Goal: Information Seeking & Learning: Learn about a topic

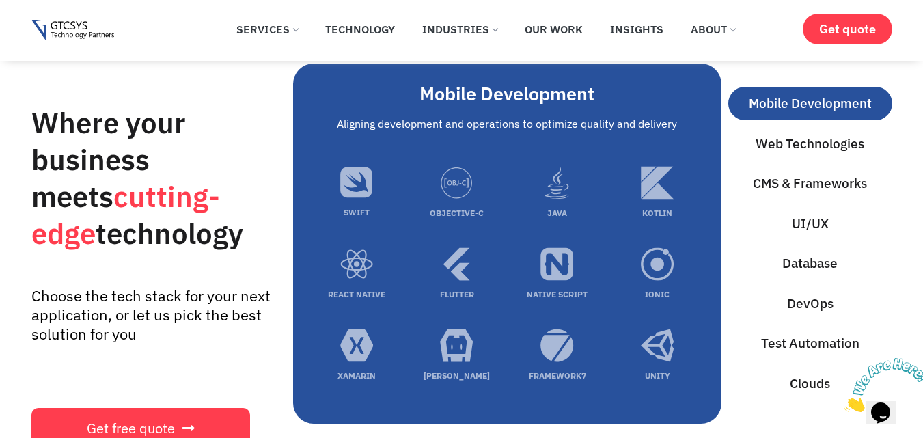
scroll to position [3974, 0]
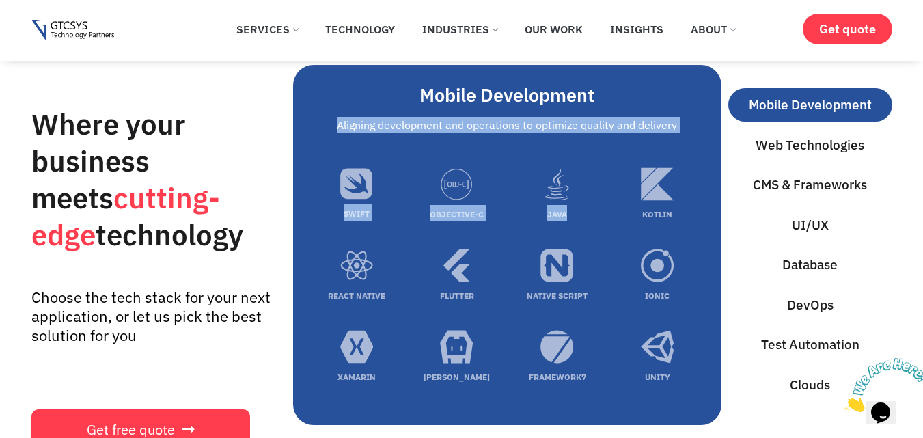
drag, startPoint x: 333, startPoint y: 123, endPoint x: 524, endPoint y: 235, distance: 221.7
click at [654, 150] on div "Mobile Development Aligning development and operations to optimize quality and …" at bounding box center [507, 250] width 401 height 333
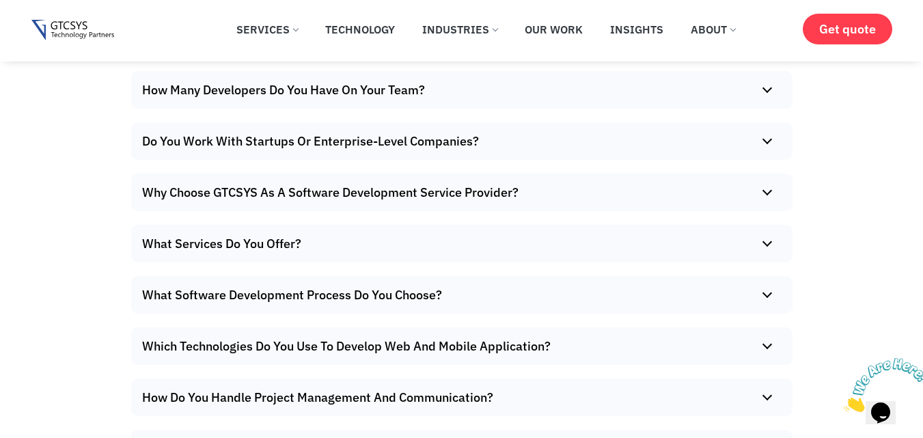
scroll to position [8033, 0]
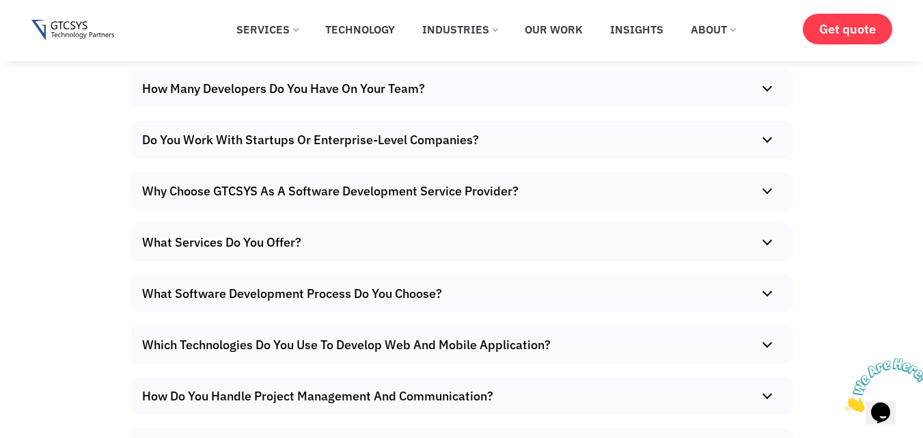
click at [420, 90] on summary "How Many Developers Do You Have On Your Team?" at bounding box center [458, 89] width 654 height 38
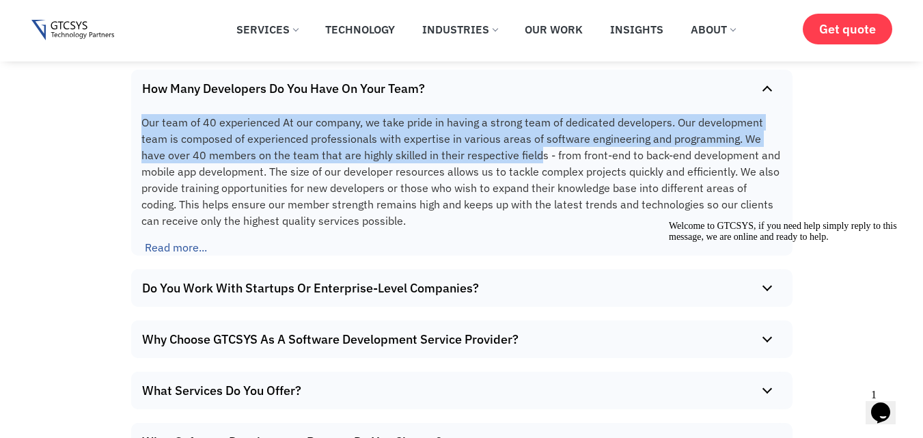
drag, startPoint x: 140, startPoint y: 101, endPoint x: 511, endPoint y: 141, distance: 373.1
click at [511, 141] on div "Our team of 40 experienced At our company, we take pride in having a strong tea…" at bounding box center [461, 173] width 661 height 132
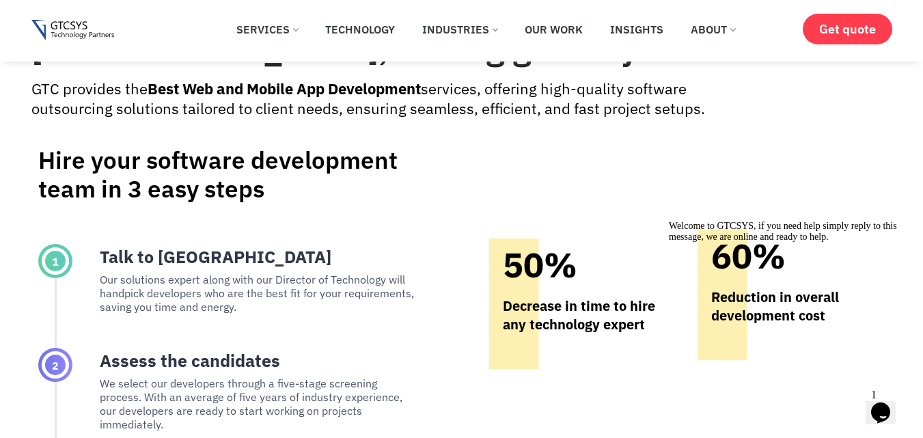
scroll to position [5864, 0]
click at [553, 37] on link "Our Work" at bounding box center [553, 29] width 79 height 30
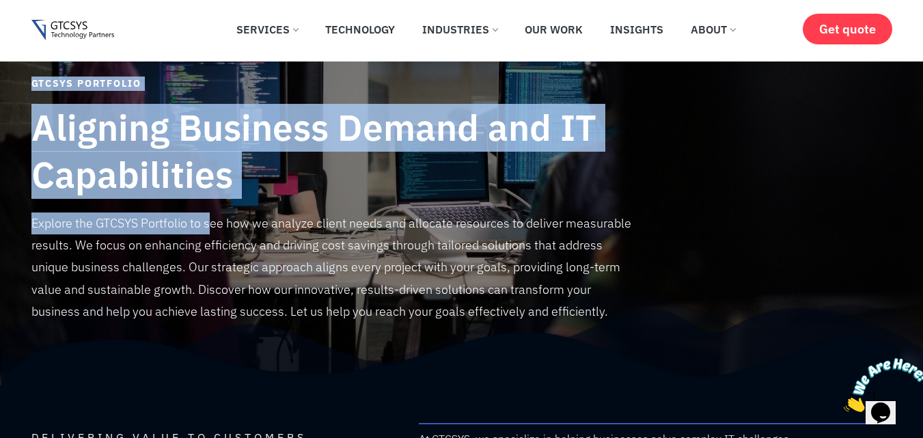
drag, startPoint x: 26, startPoint y: 221, endPoint x: 222, endPoint y: 222, distance: 196.1
click at [222, 222] on section "GTCSYS Portfolio Aligning Business Demand and IT Capabilities Explore the GTCSY…" at bounding box center [461, 223] width 923 height 324
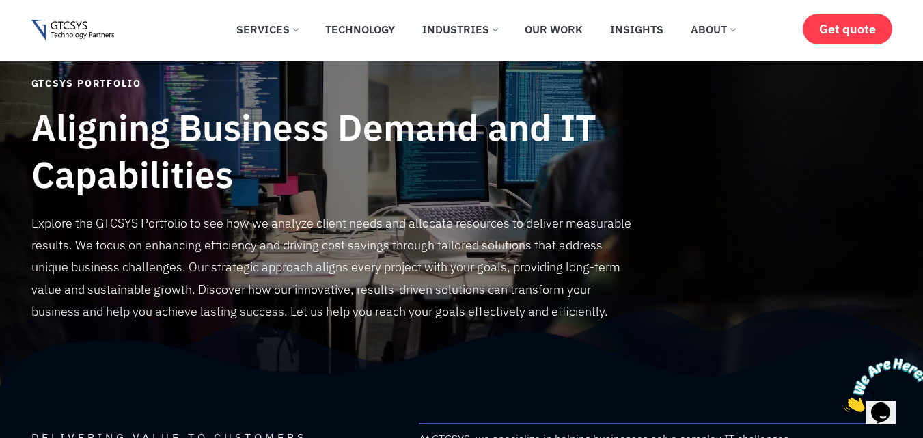
click at [266, 228] on p "Explore the GTCSYS Portfolio to see how we analyze client needs and allocate re…" at bounding box center [332, 267] width 603 height 111
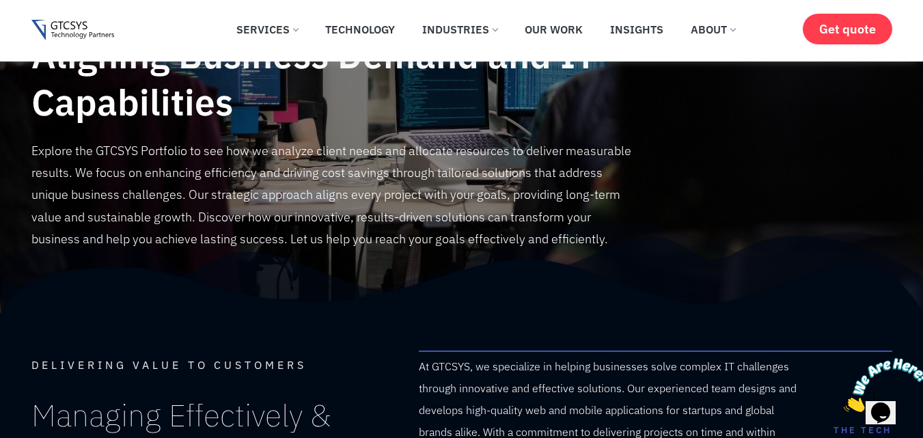
scroll to position [18, 0]
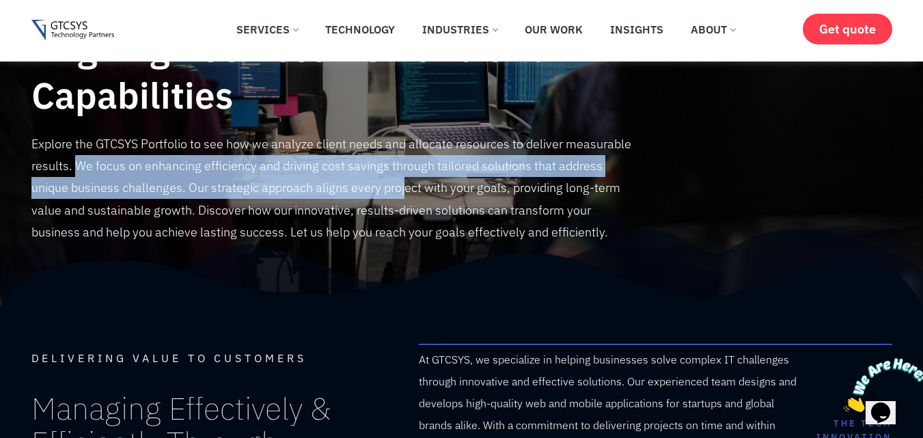
drag, startPoint x: 76, startPoint y: 165, endPoint x: 397, endPoint y: 197, distance: 322.6
click at [397, 197] on p "Explore the GTCSYS Portfolio to see how we analyze client needs and allocate re…" at bounding box center [332, 188] width 603 height 111
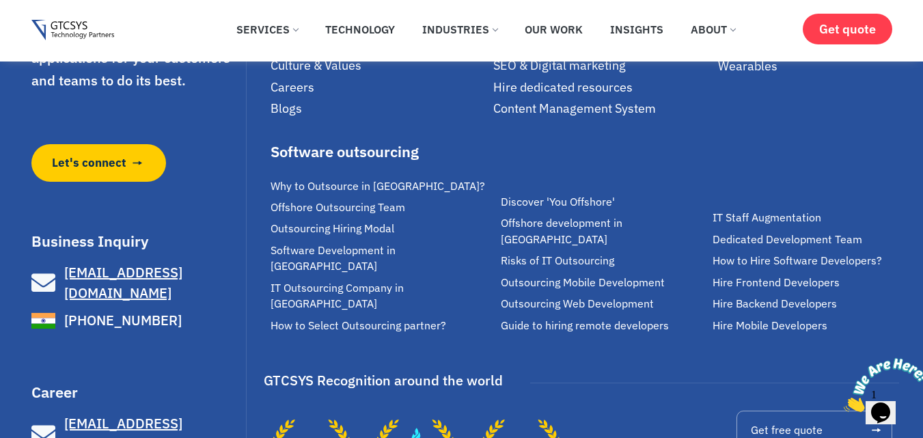
scroll to position [3149, 0]
click at [887, 390] on img at bounding box center [886, 385] width 85 height 54
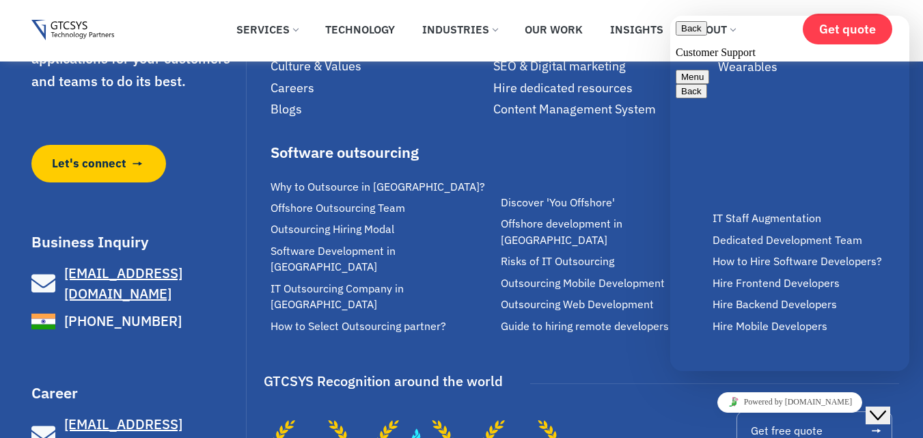
click at [886, 407] on icon "Close Chat This icon closes the chat window." at bounding box center [878, 415] width 16 height 16
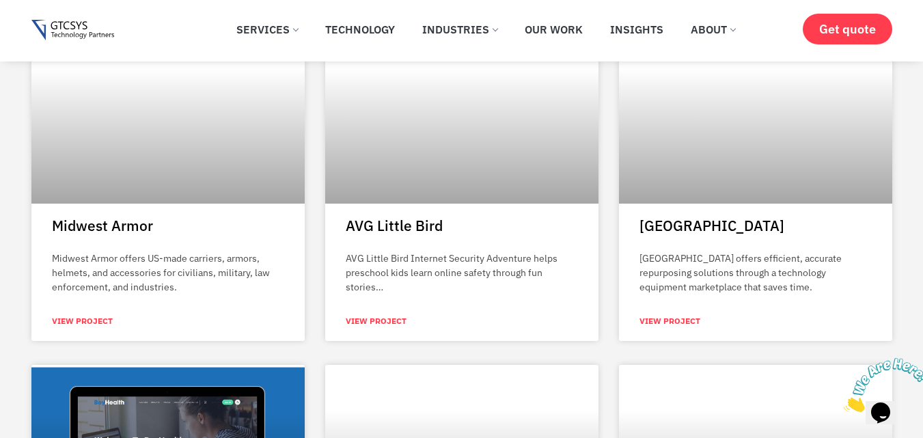
scroll to position [1659, 0]
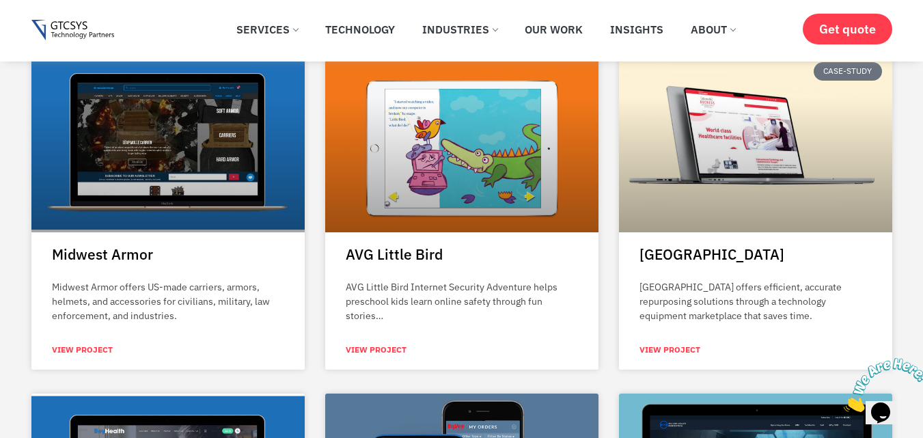
click at [883, 401] on img at bounding box center [886, 385] width 85 height 54
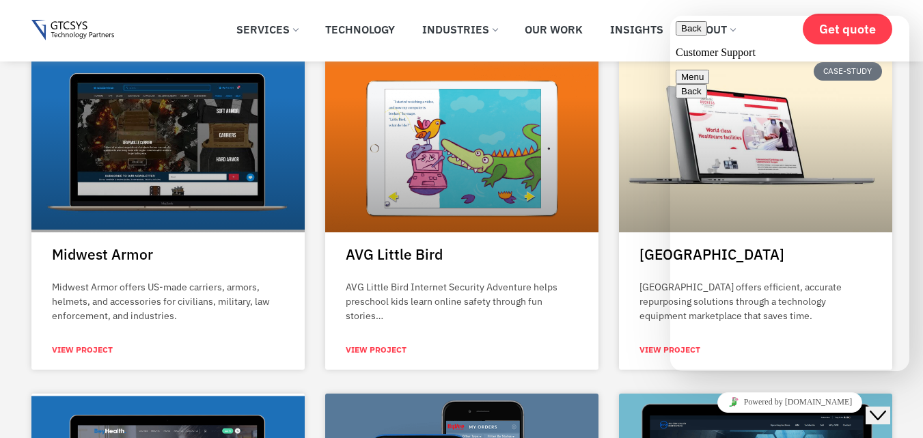
click at [709, 70] on button "Menu" at bounding box center [692, 77] width 33 height 14
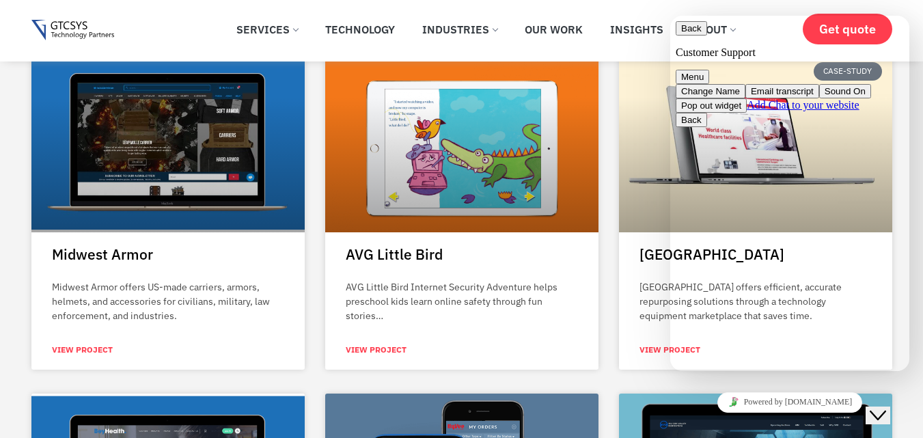
click at [709, 70] on button "Menu" at bounding box center [692, 77] width 33 height 14
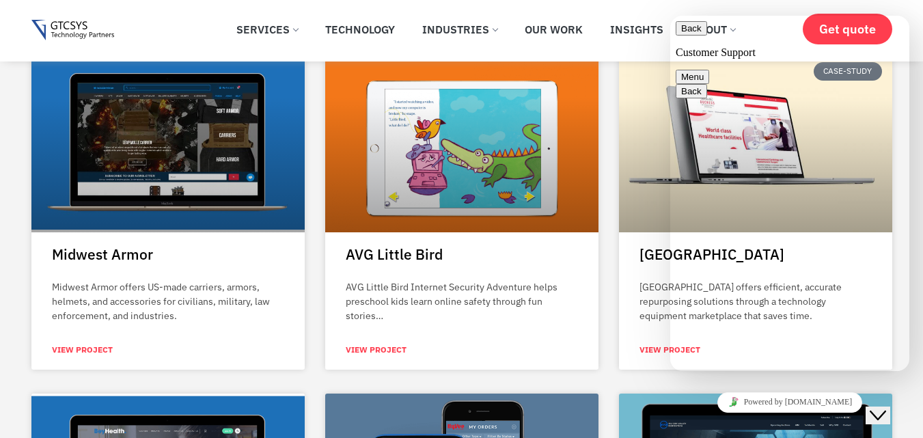
click at [686, 35] on button "Back" at bounding box center [691, 28] width 31 height 14
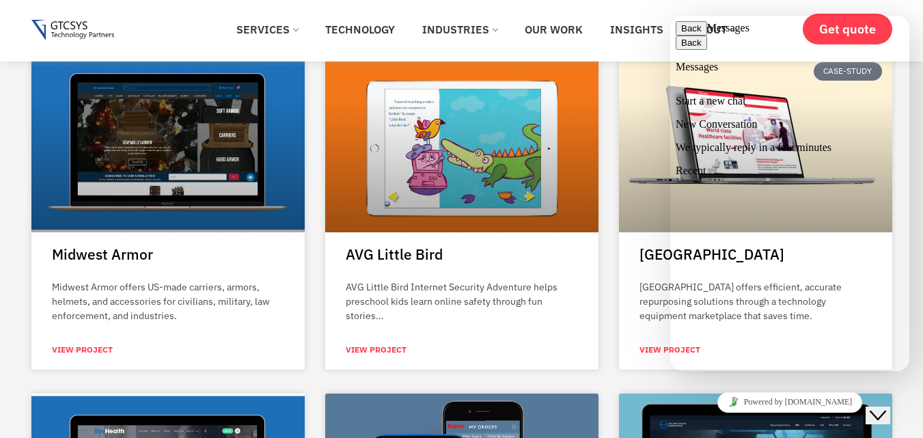
click at [885, 407] on icon "Close Chat This icon closes the chat window." at bounding box center [878, 415] width 16 height 16
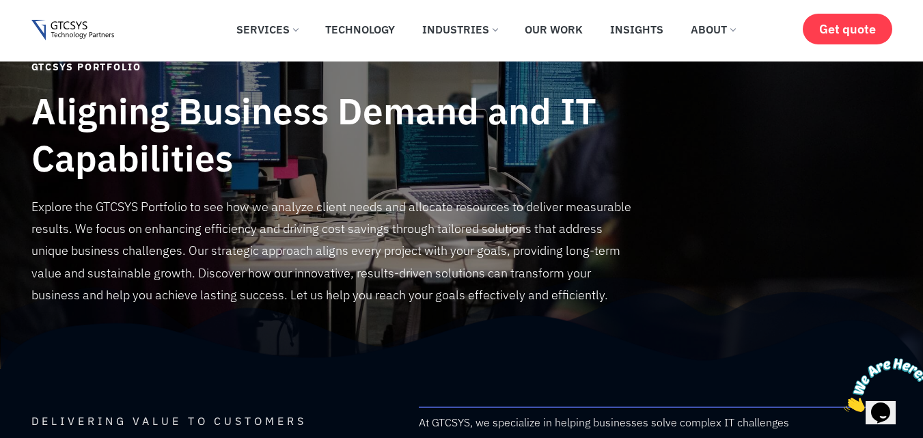
scroll to position [0, 0]
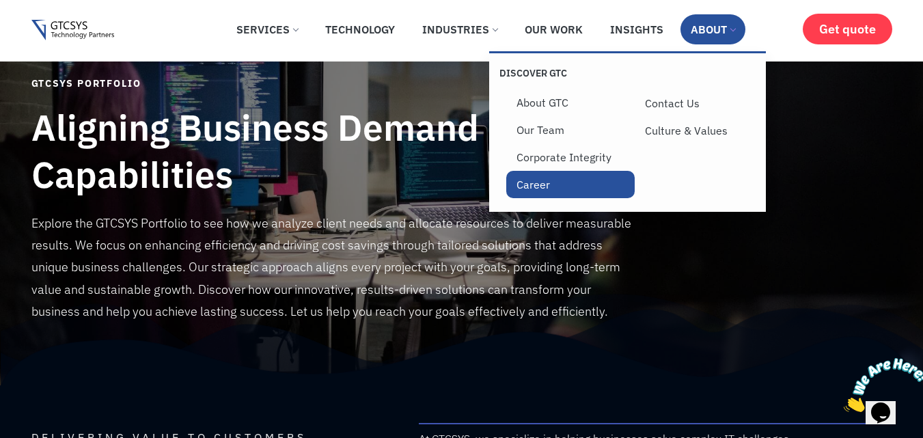
click at [540, 182] on link "Career" at bounding box center [570, 184] width 128 height 27
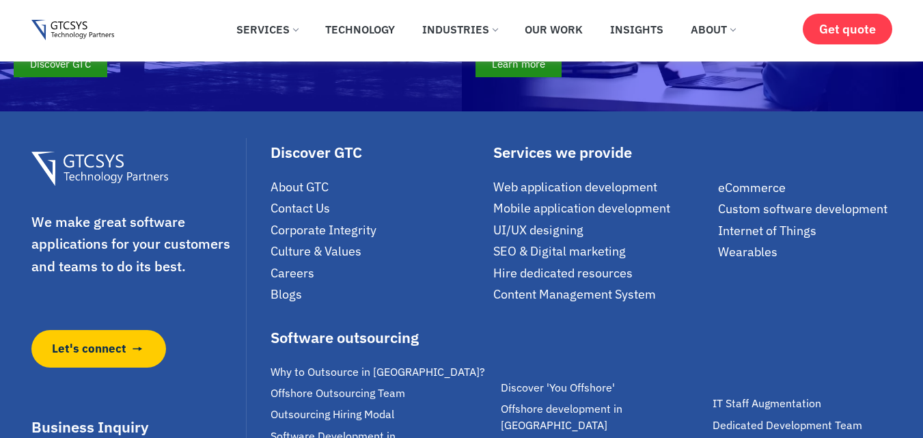
scroll to position [2732, 0]
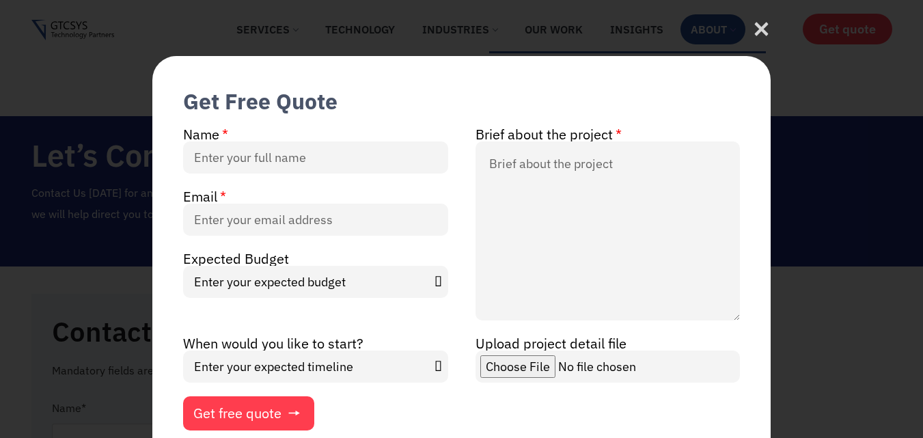
click at [715, 26] on link "About" at bounding box center [712, 29] width 65 height 30
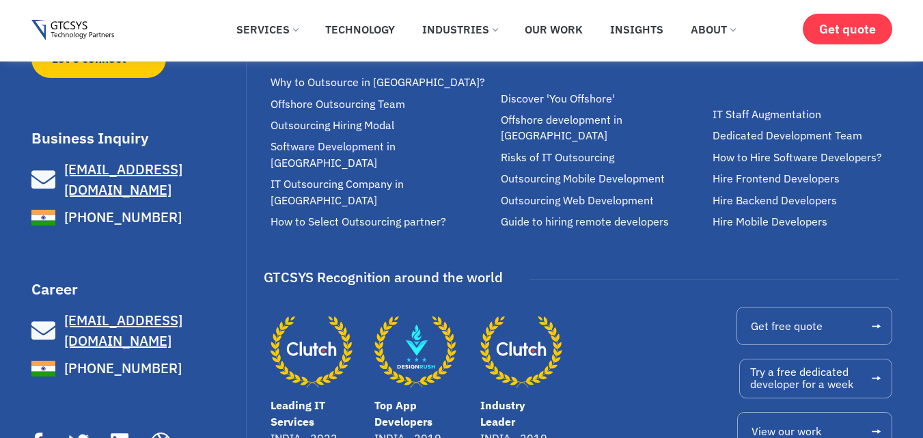
scroll to position [2136, 0]
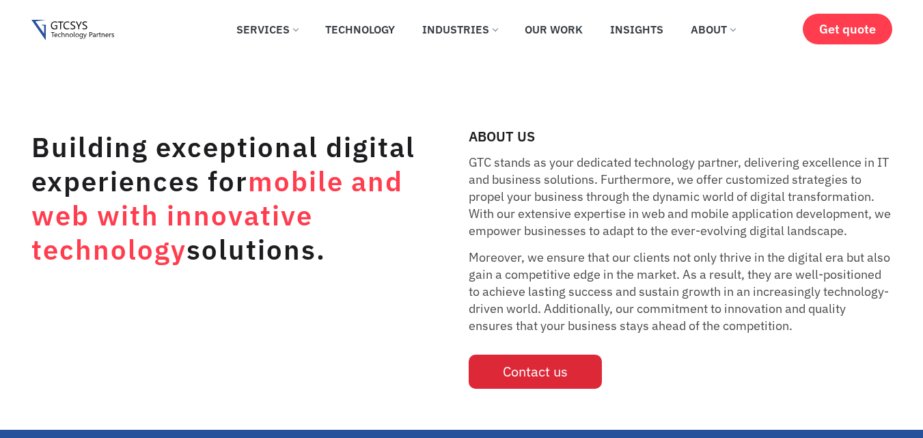
click at [525, 365] on span "Contact us" at bounding box center [535, 372] width 65 height 14
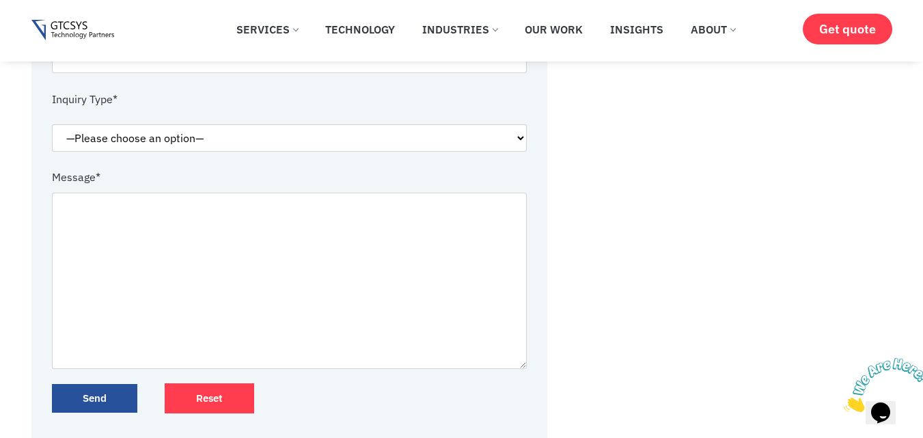
scroll to position [526, 0]
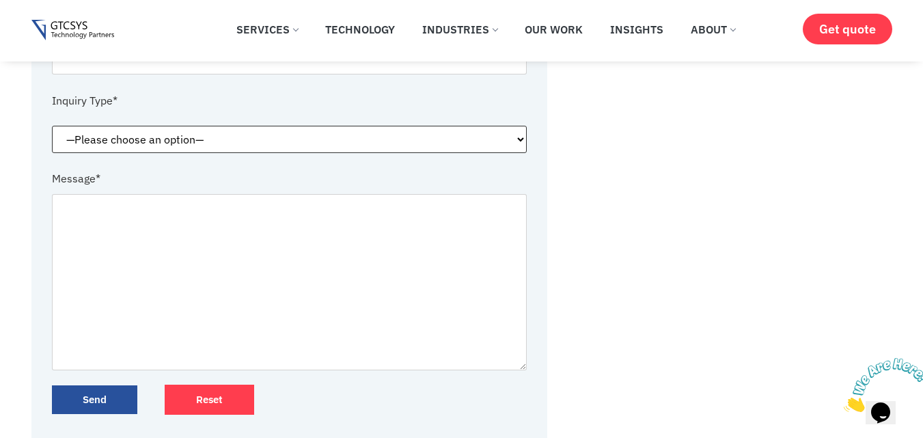
click at [413, 139] on select "—Please choose an option— Request for service Media and Public Relations Career…" at bounding box center [289, 139] width 475 height 27
select select "Others"
click at [52, 141] on select "—Please choose an option— Request for service Media and Public Relations Career…" at bounding box center [289, 139] width 475 height 27
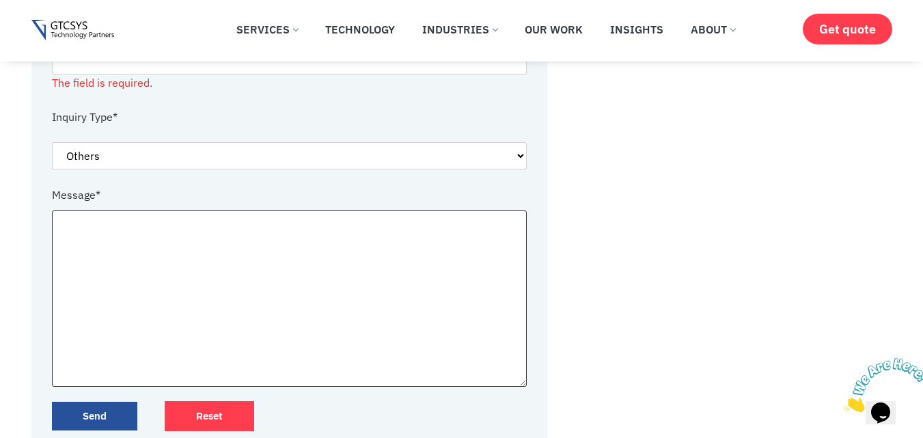
click at [339, 278] on textarea "Contact form" at bounding box center [289, 298] width 475 height 176
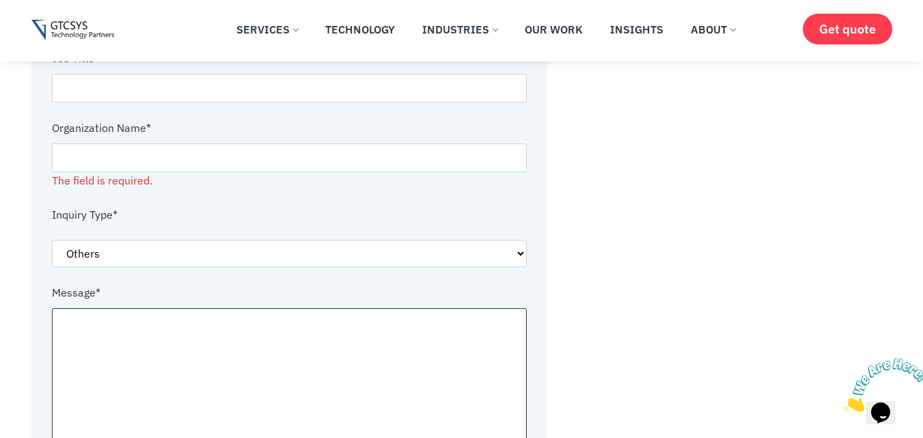
scroll to position [462, 0]
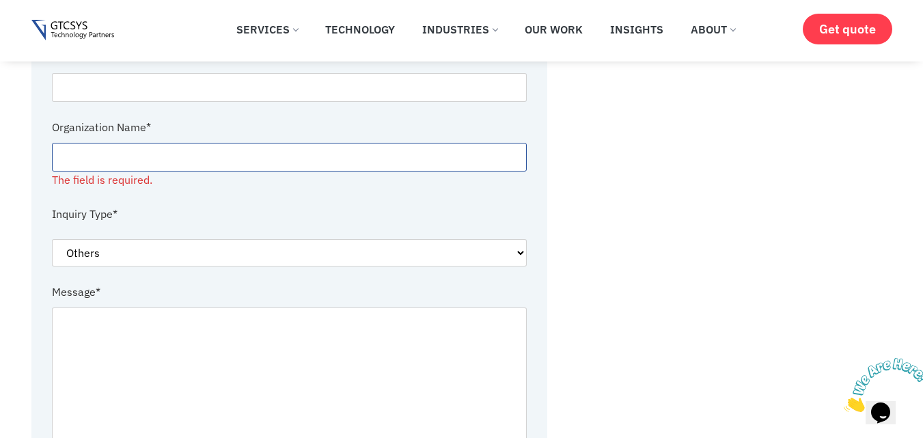
click at [300, 159] on input "Contact form" at bounding box center [289, 157] width 475 height 29
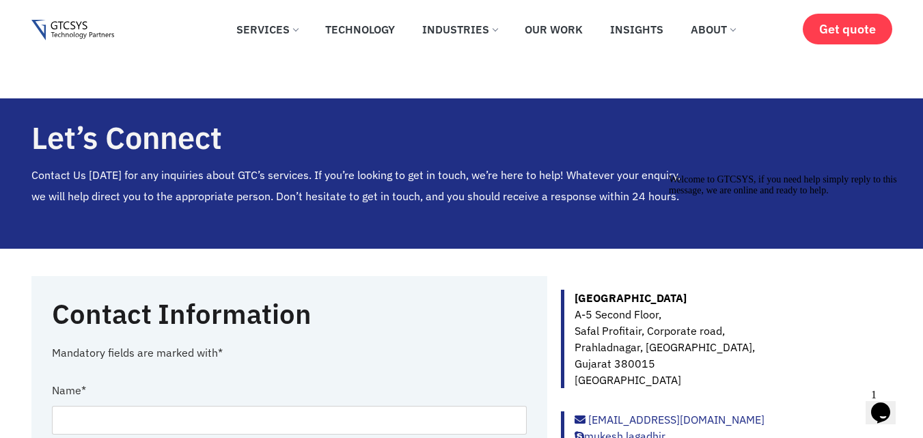
scroll to position [0, 0]
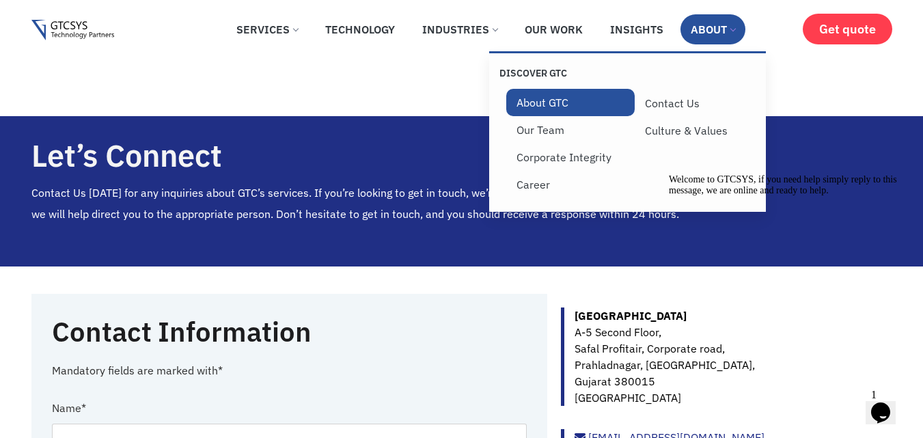
click at [542, 109] on link "About GTC" at bounding box center [570, 102] width 128 height 27
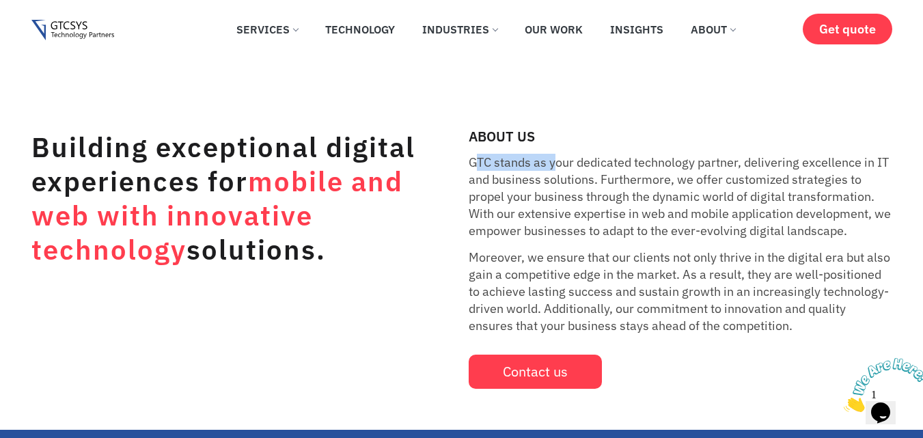
click at [557, 167] on p "GTC stands as your dedicated technology partner, delivering excellence in IT an…" at bounding box center [681, 196] width 424 height 85
click at [606, 174] on p "GTC stands as your dedicated technology partner, delivering excellence in IT an…" at bounding box center [681, 196] width 424 height 85
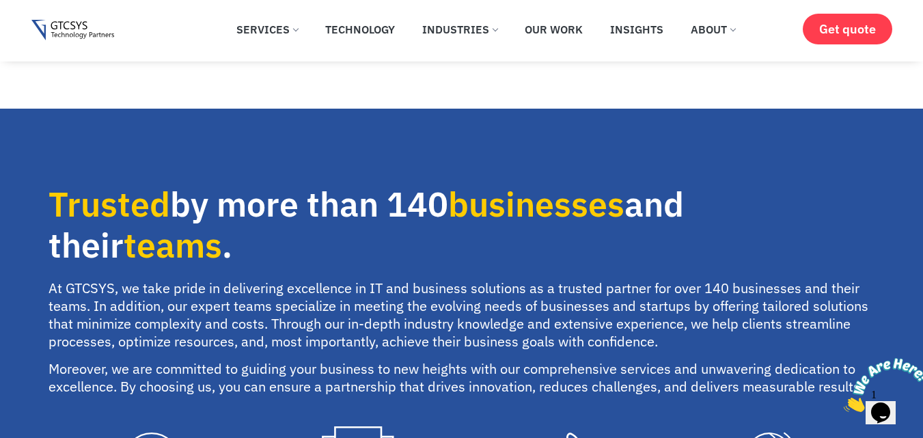
scroll to position [820, 0]
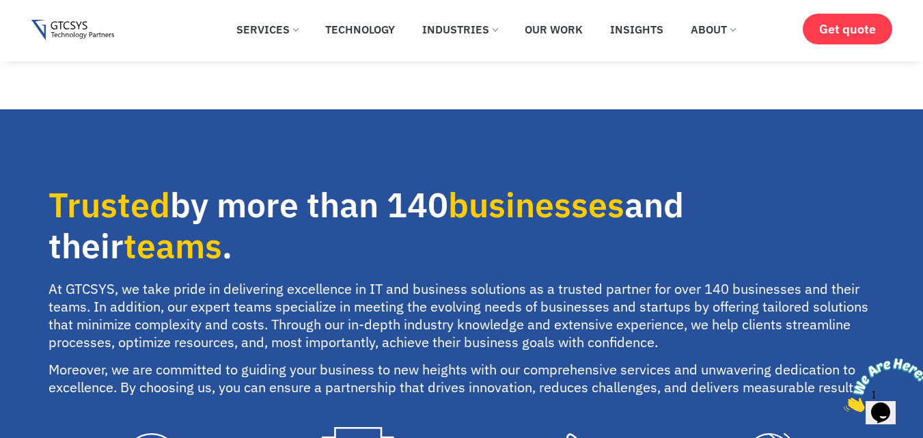
drag, startPoint x: 398, startPoint y: 202, endPoint x: 391, endPoint y: 204, distance: 7.1
click at [391, 204] on h2 "Trusted by more than 140 businesses and their teams ." at bounding box center [455, 225] width 812 height 82
drag, startPoint x: 391, startPoint y: 204, endPoint x: 454, endPoint y: 198, distance: 62.5
click at [454, 198] on h2 "Trusted by more than 140 businesses and their teams ." at bounding box center [455, 225] width 812 height 82
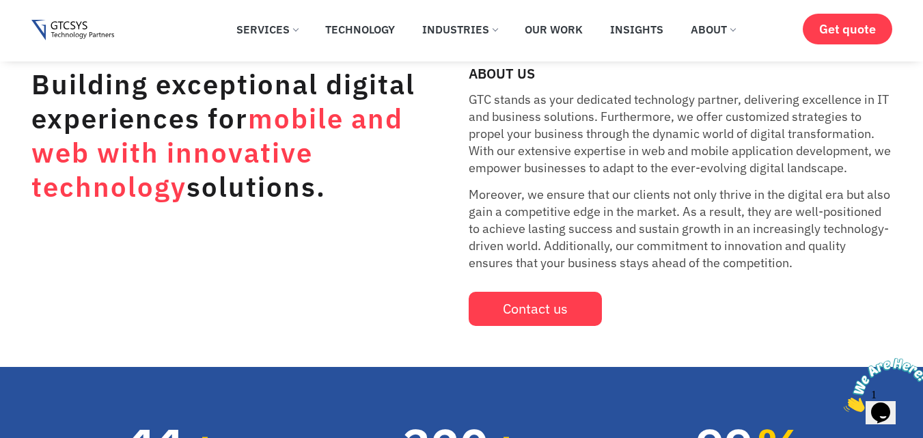
scroll to position [0, 0]
